Goal: Transaction & Acquisition: Book appointment/travel/reservation

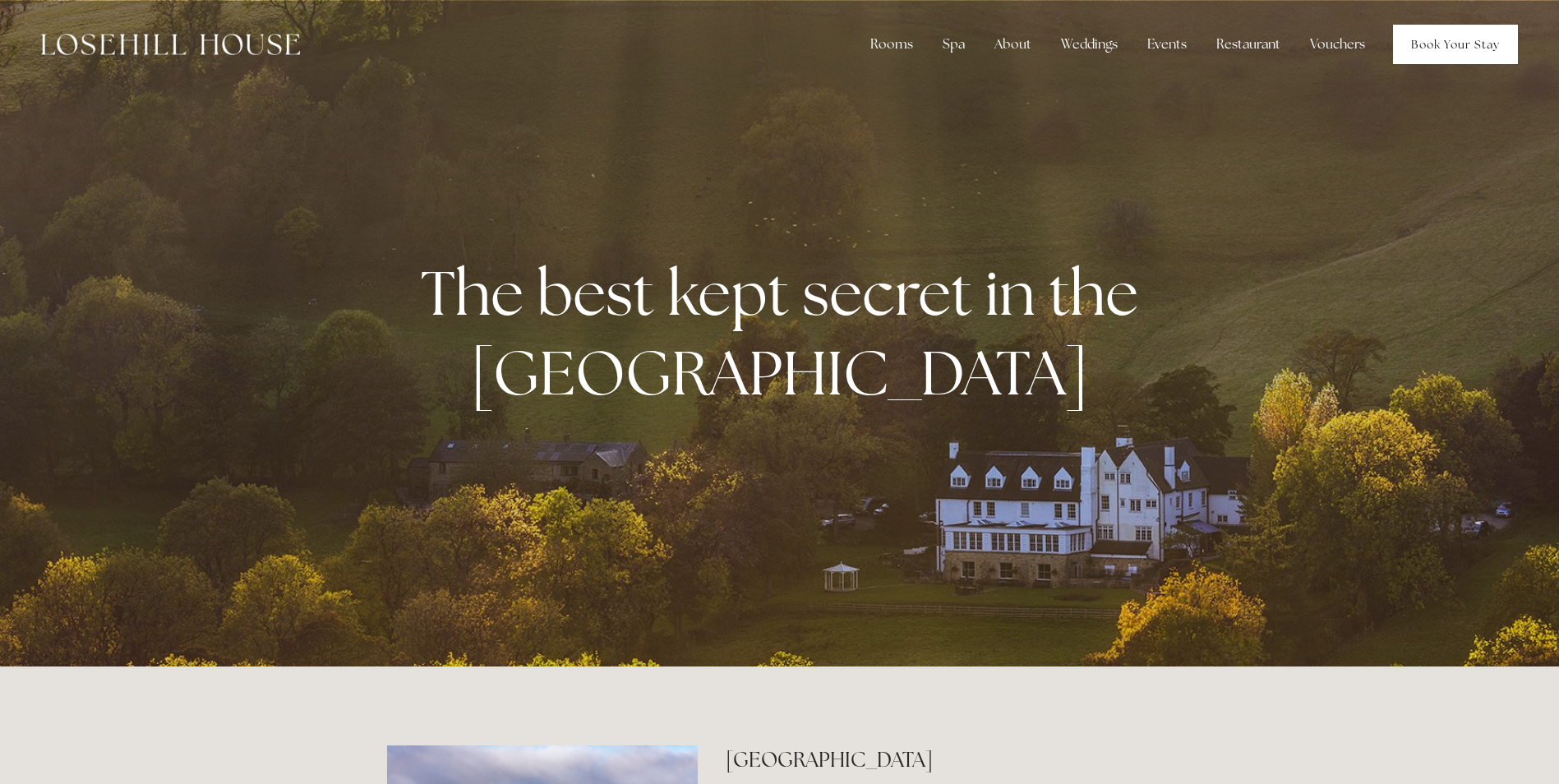
click at [1461, 50] on link "Book Your Stay" at bounding box center [1456, 45] width 125 height 40
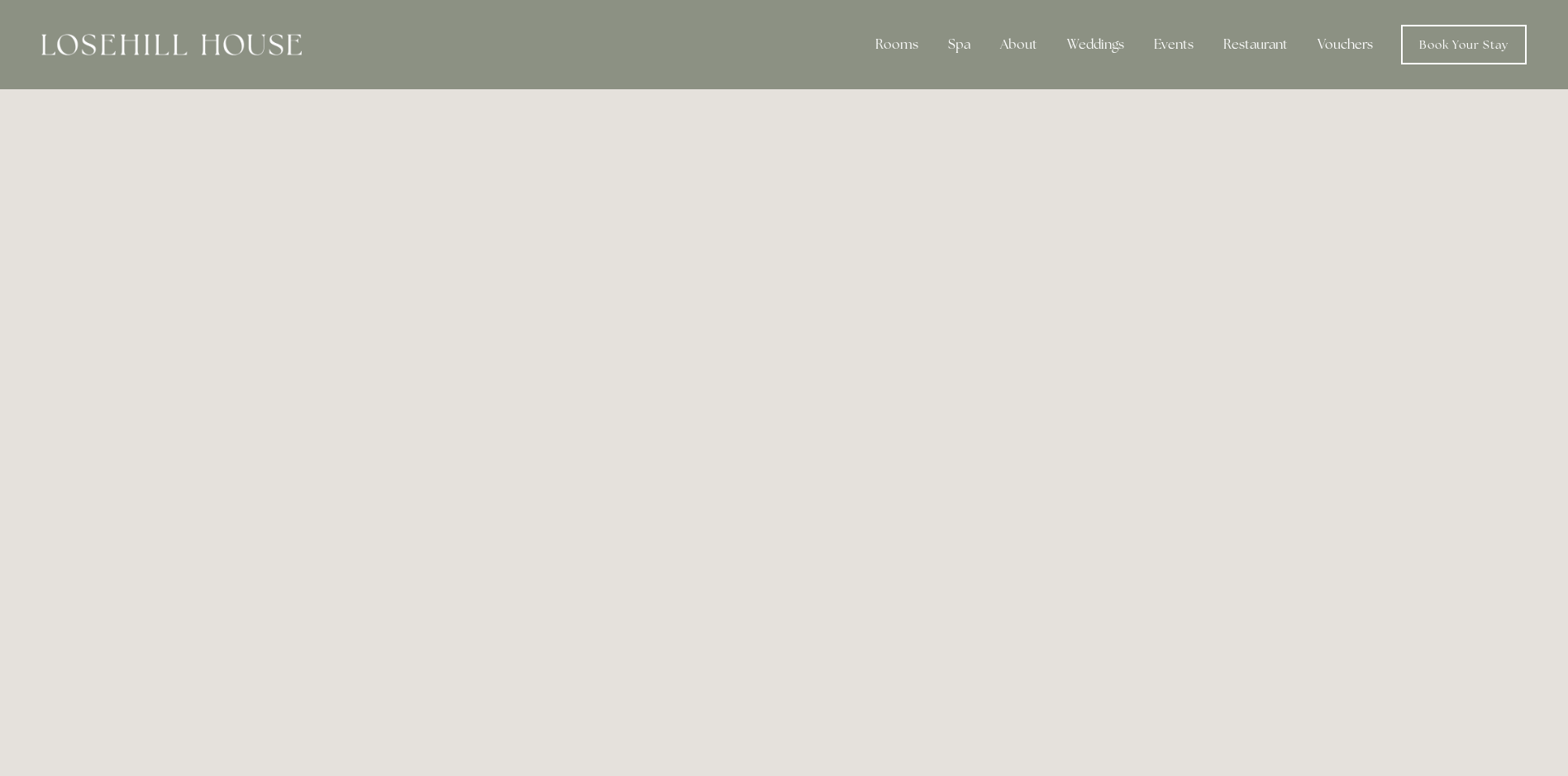
click at [1328, 44] on link "Vouchers" at bounding box center [1345, 44] width 82 height 33
drag, startPoint x: 327, startPoint y: 37, endPoint x: 183, endPoint y: 49, distance: 145.1
click at [179, 43] on div "Rooms Rooms Your Stay Book a stay Offers Spa About" at bounding box center [784, 44] width 1535 height 89
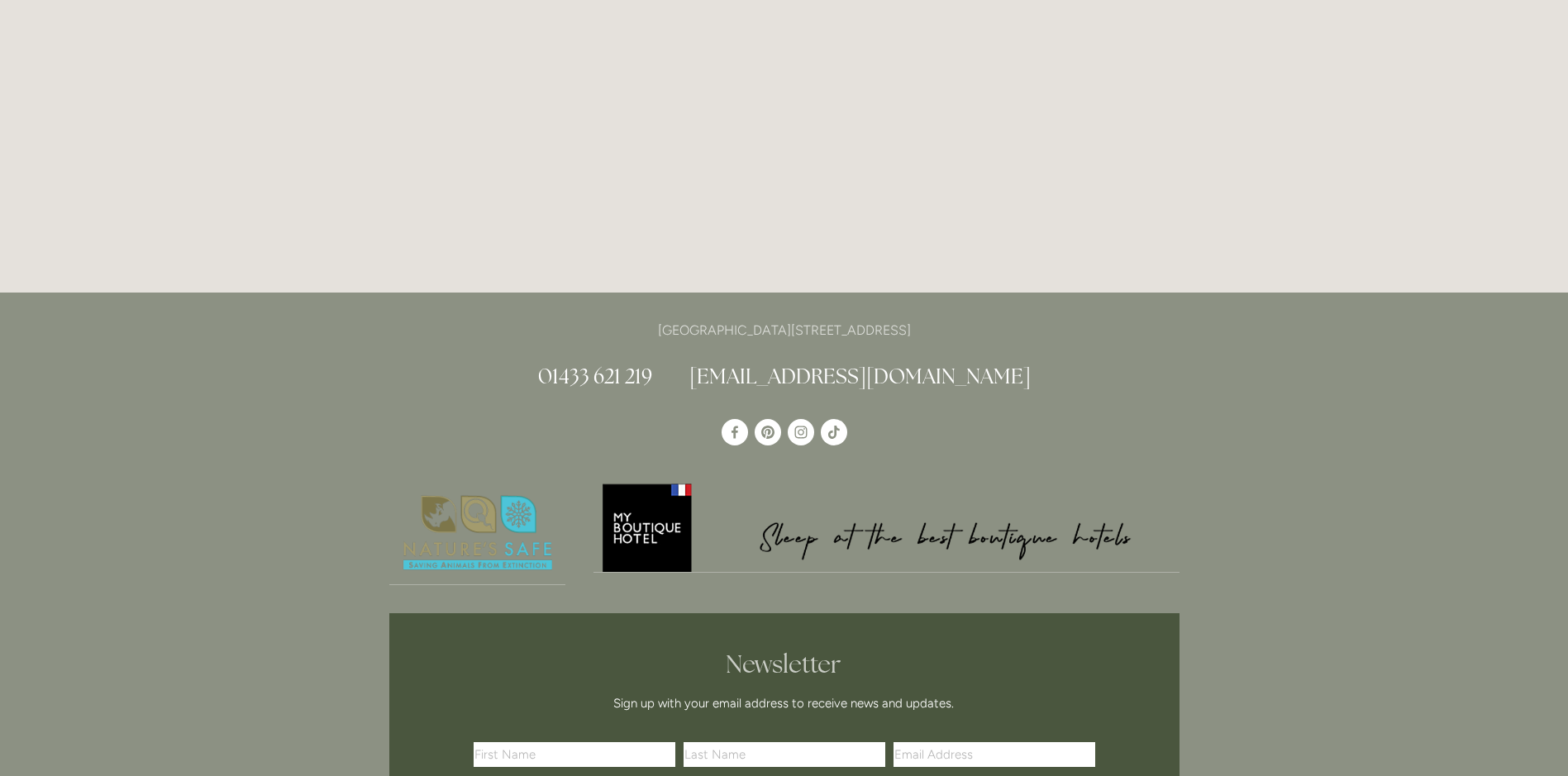
scroll to position [661, 0]
drag, startPoint x: 723, startPoint y: 330, endPoint x: 600, endPoint y: 333, distance: 123.2
click at [600, 333] on p "[GEOGRAPHIC_DATA][STREET_ADDRESS]" at bounding box center [784, 331] width 790 height 22
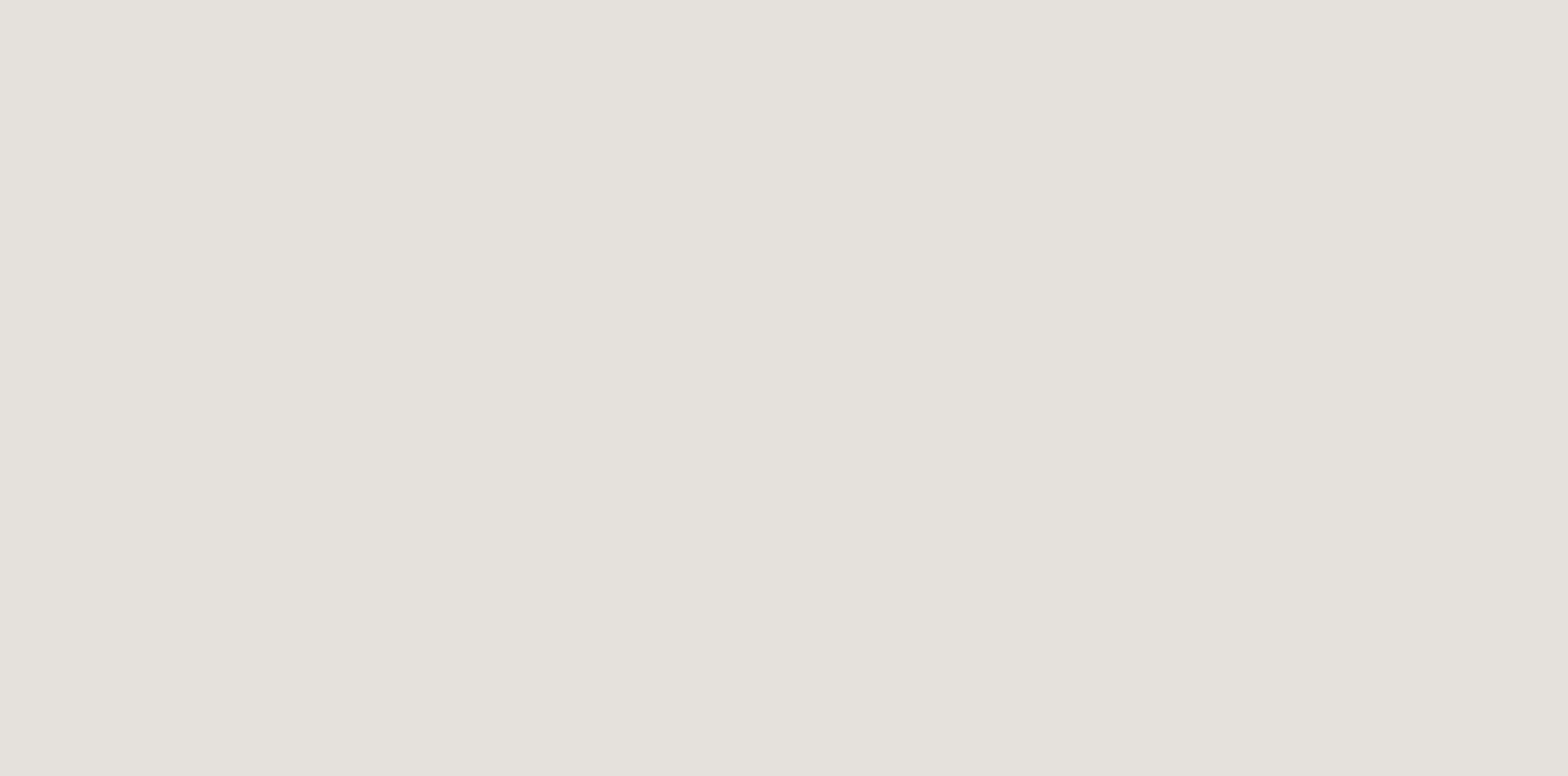
scroll to position [100, 0]
